Goal: Find specific page/section: Find specific page/section

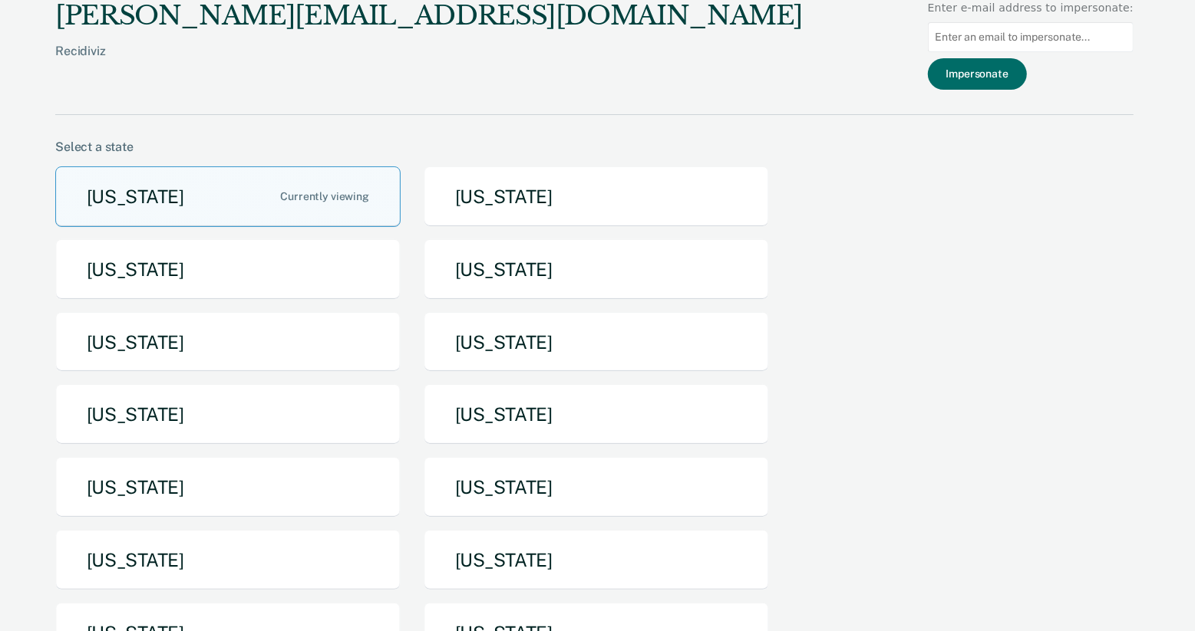
click at [551, 107] on div "[PERSON_NAME][EMAIL_ADDRESS][DOMAIN_NAME] Recidiviz Enter e-mail address to imp…" at bounding box center [594, 57] width 1078 height 115
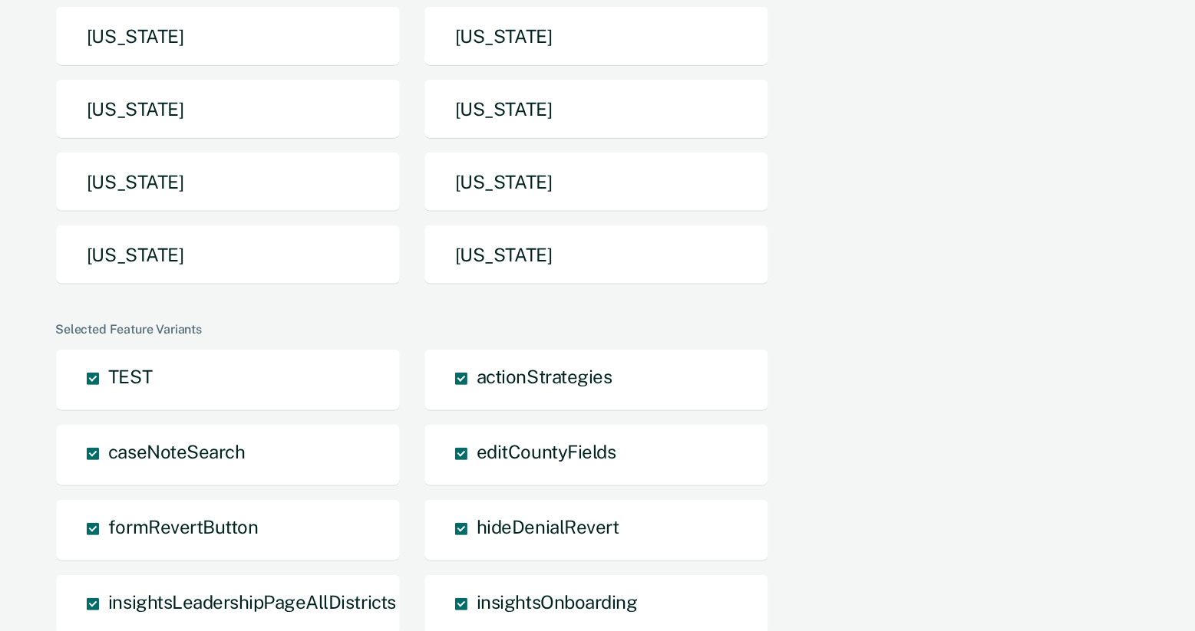
scroll to position [269, 0]
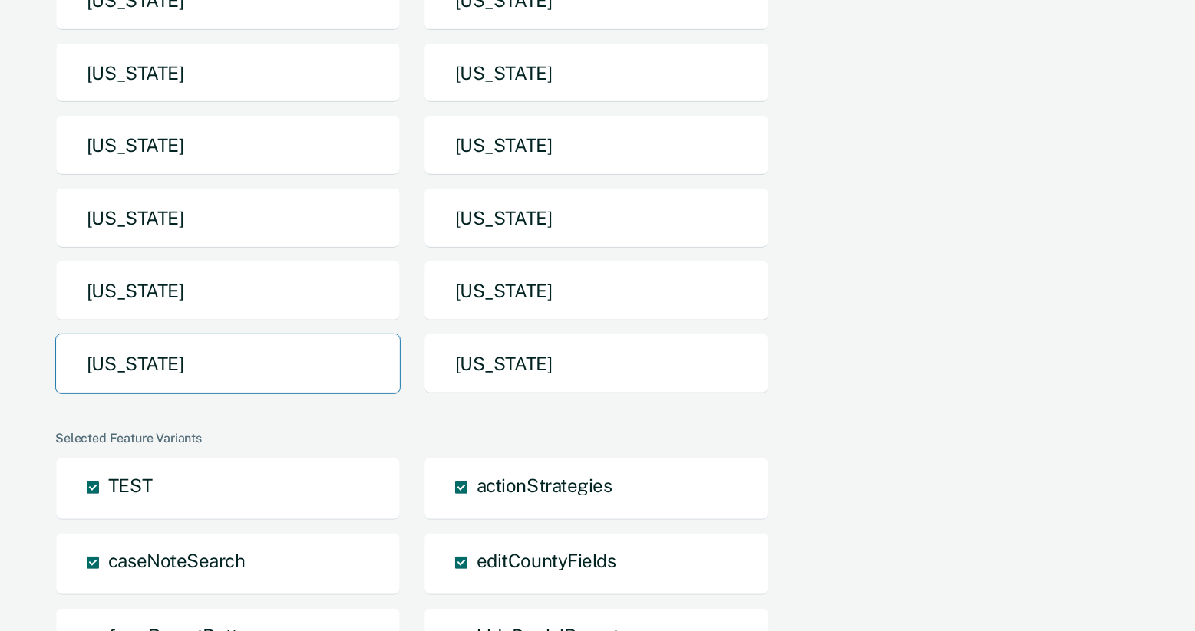
click at [289, 383] on button "[US_STATE]" at bounding box center [227, 364] width 345 height 61
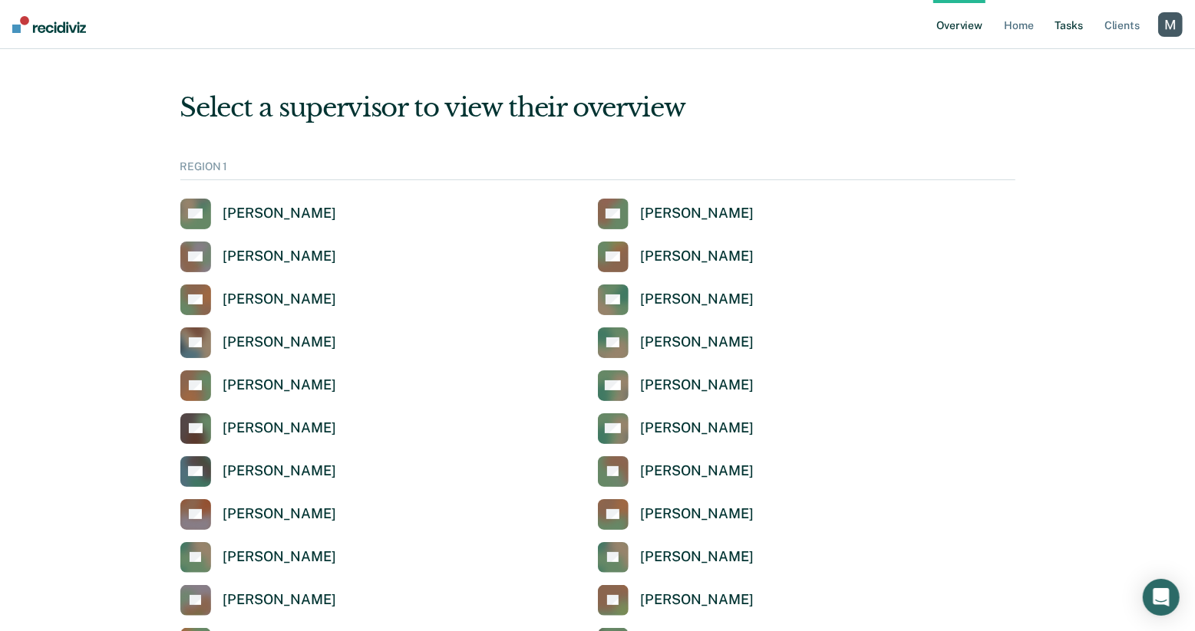
click at [1079, 32] on link "Tasks" at bounding box center [1069, 24] width 34 height 49
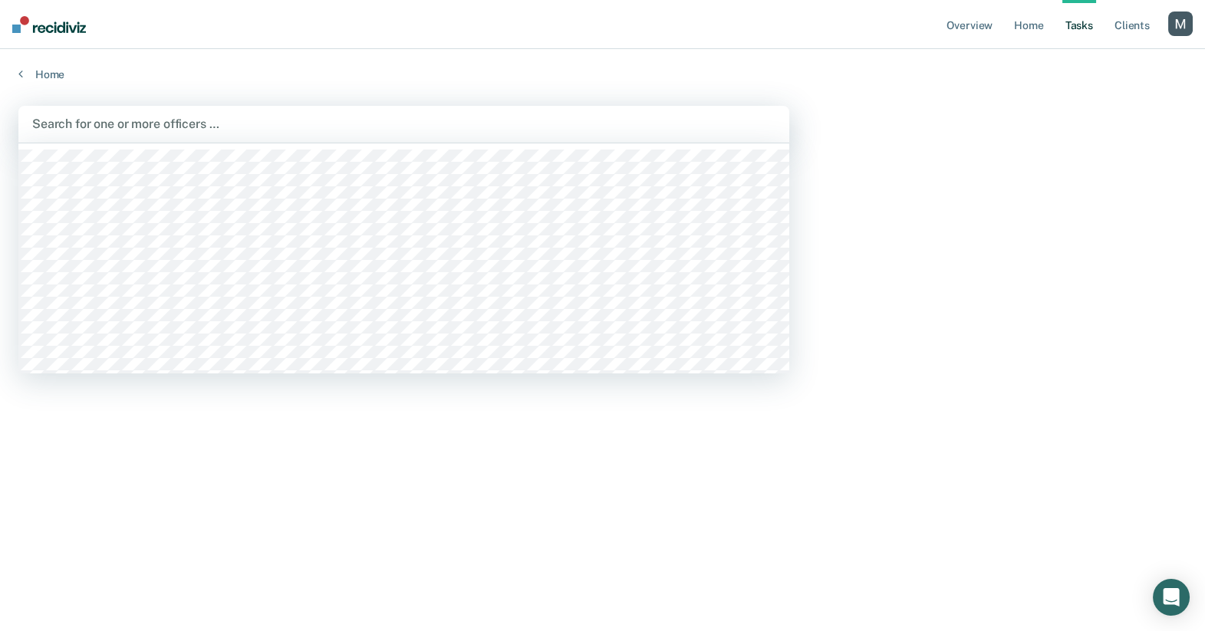
click at [194, 137] on div "Search for one or more officers …" at bounding box center [403, 124] width 771 height 37
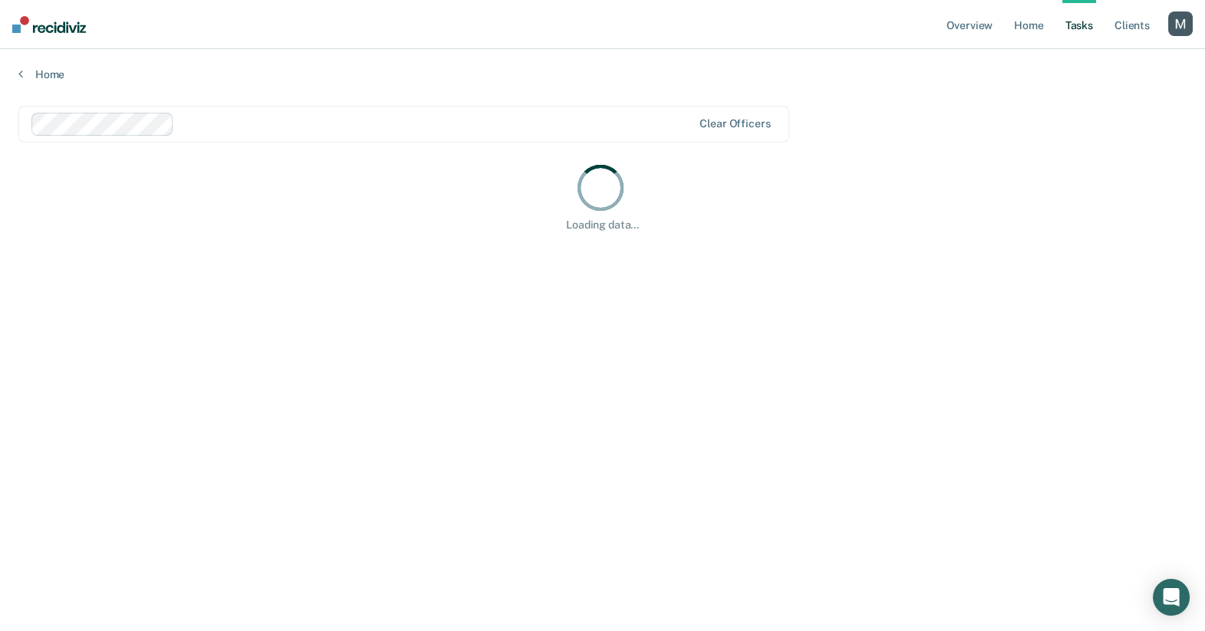
click at [236, 126] on div at bounding box center [436, 124] width 512 height 18
